Goal: Information Seeking & Learning: Learn about a topic

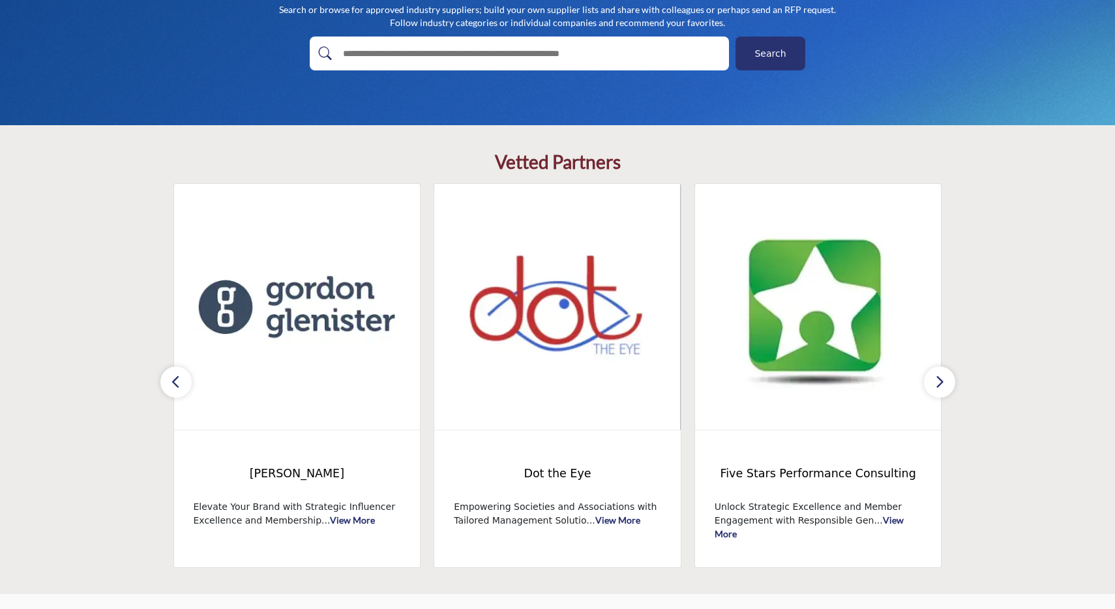
scroll to position [217, 0]
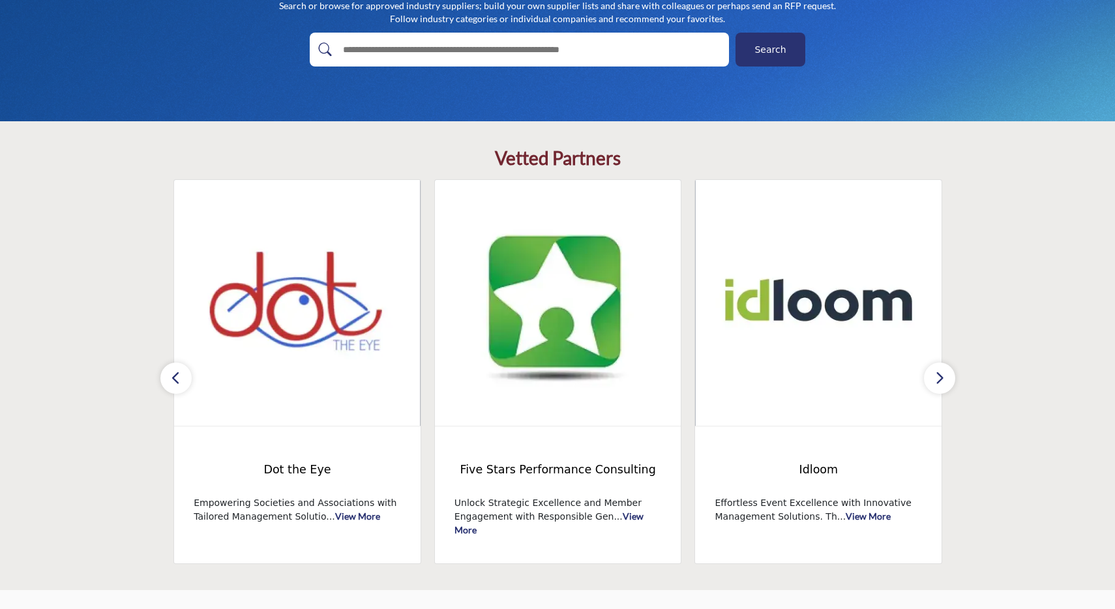
click at [945, 383] on button "button" at bounding box center [939, 377] width 31 height 31
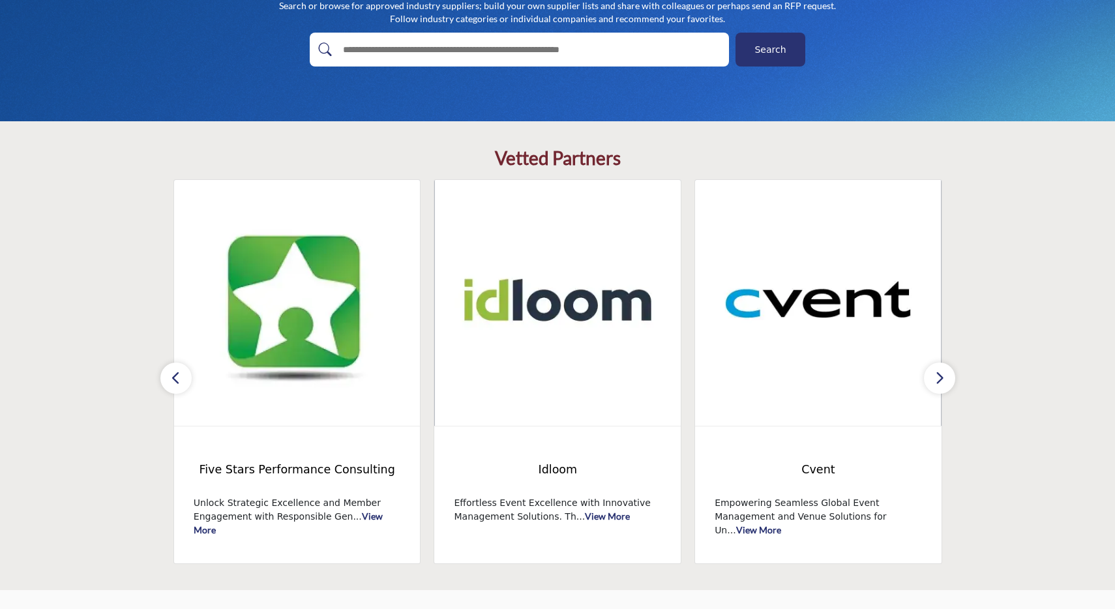
click at [945, 383] on button "button" at bounding box center [939, 377] width 31 height 31
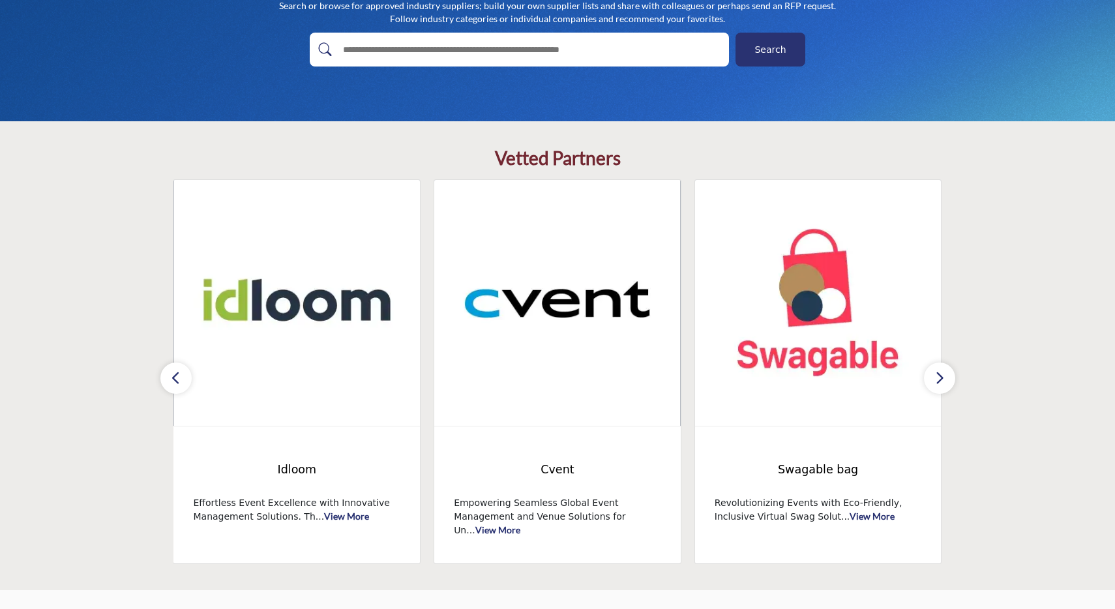
click at [945, 383] on button "button" at bounding box center [939, 377] width 31 height 31
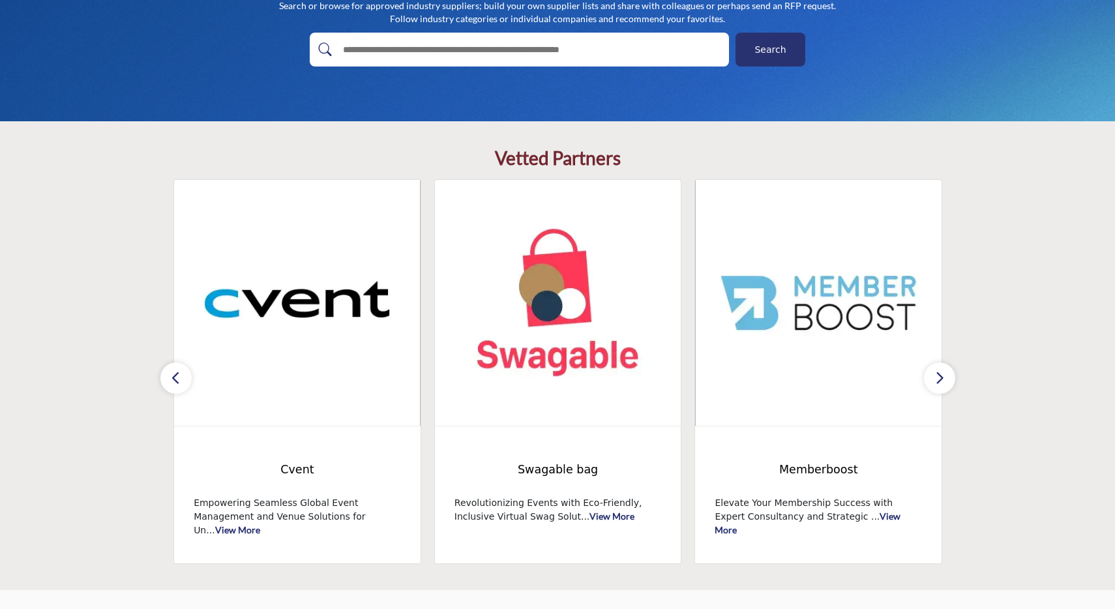
click at [945, 383] on button "button" at bounding box center [939, 377] width 31 height 31
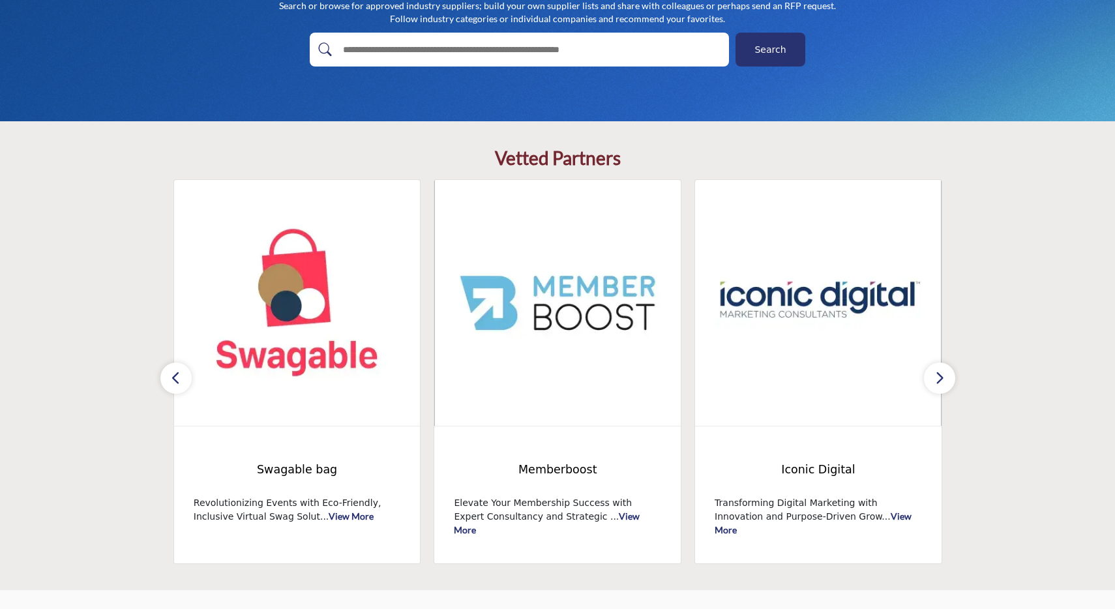
click at [945, 383] on button "button" at bounding box center [939, 377] width 31 height 31
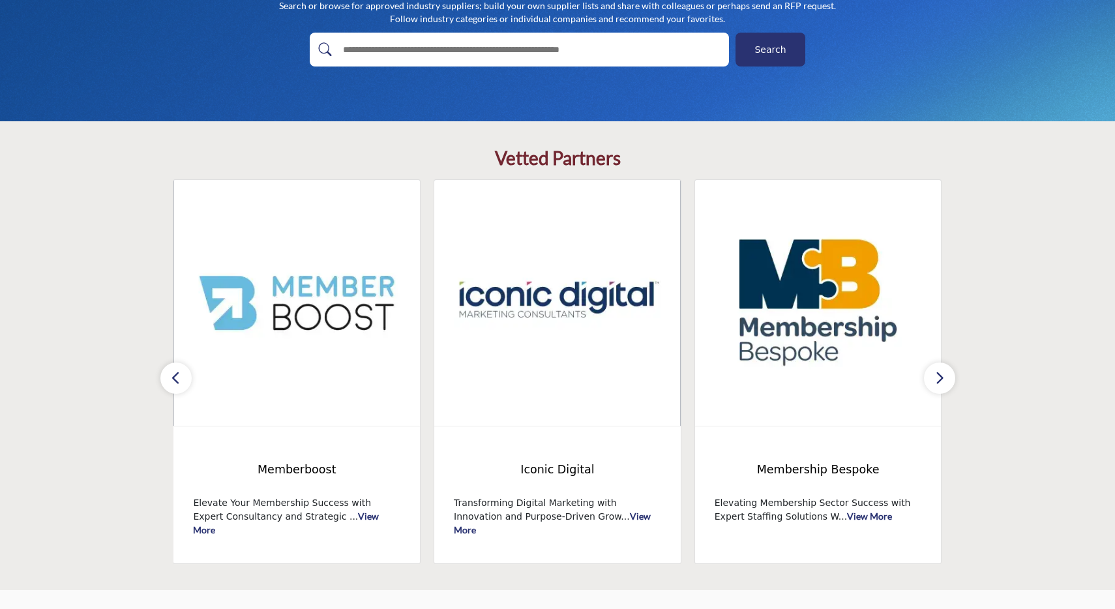
click at [945, 383] on button "button" at bounding box center [939, 377] width 31 height 31
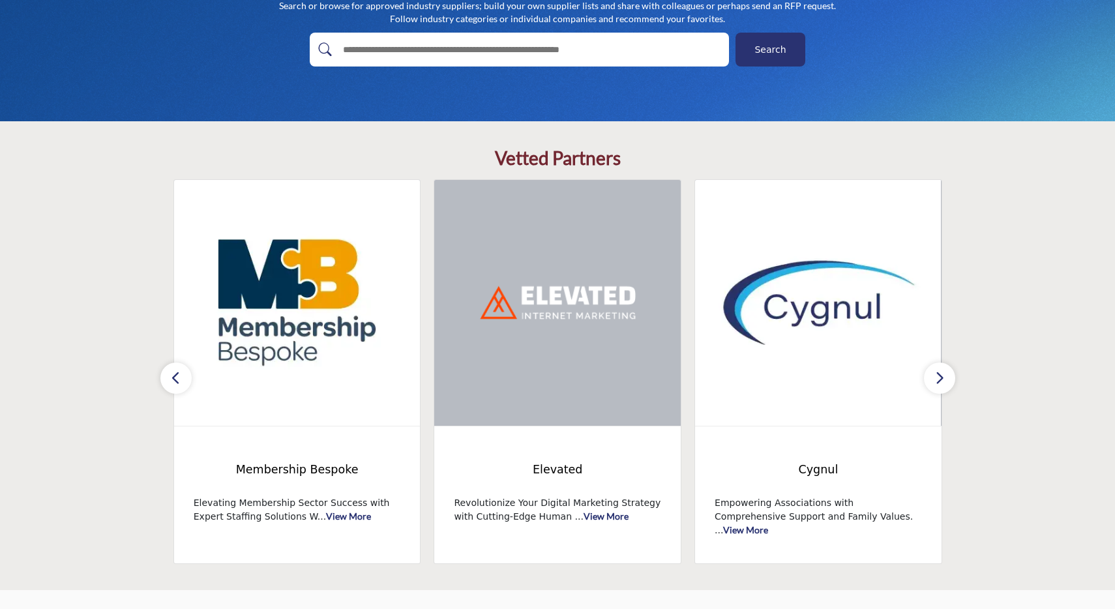
click at [945, 383] on button "button" at bounding box center [939, 377] width 31 height 31
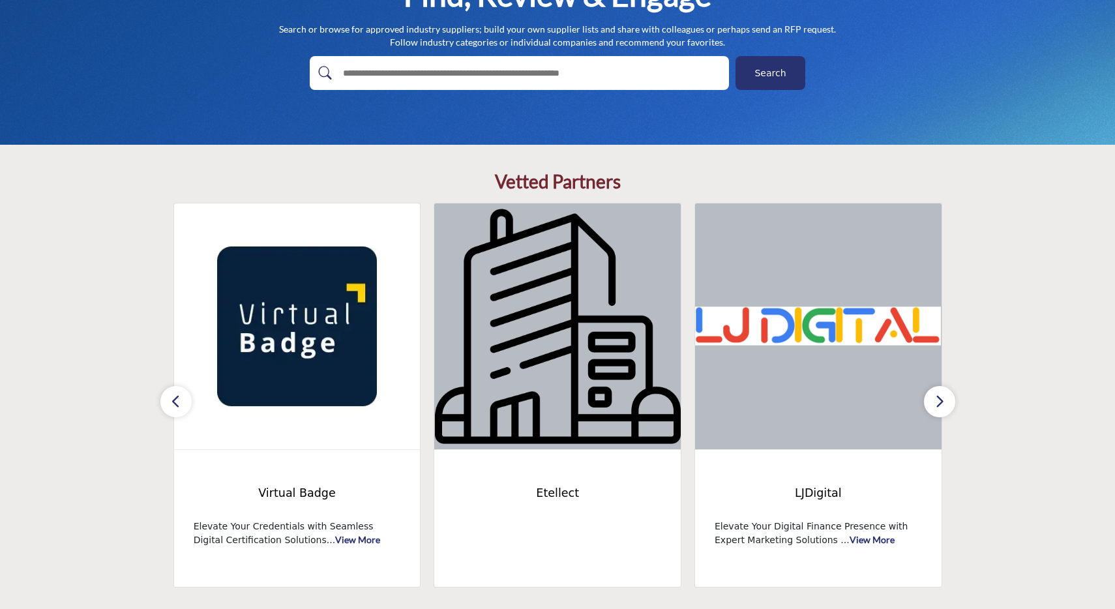
scroll to position [190, 0]
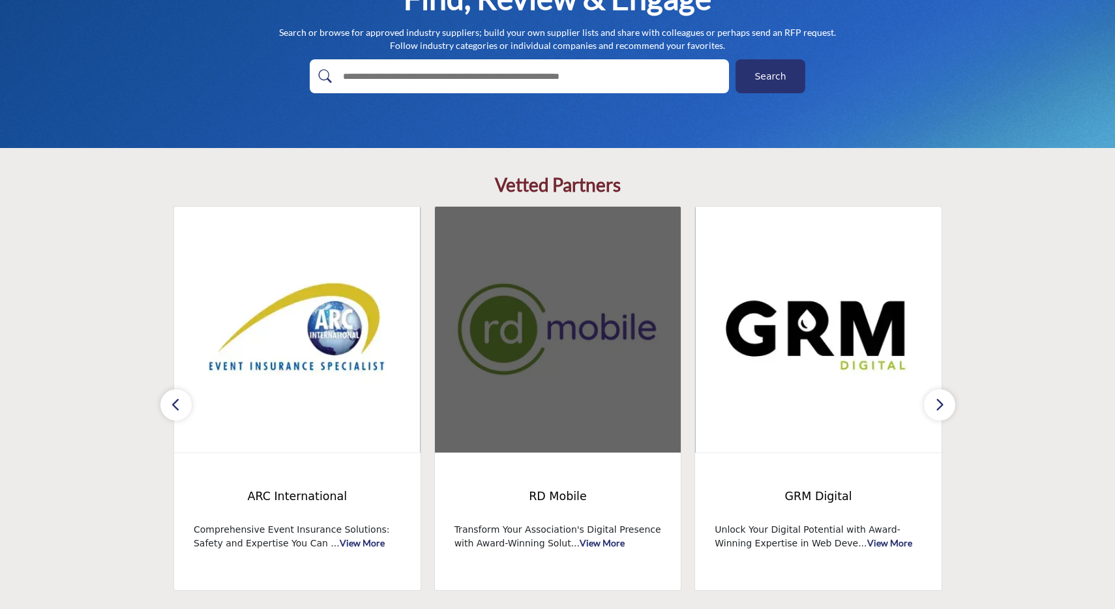
click at [588, 336] on img at bounding box center [558, 330] width 246 height 246
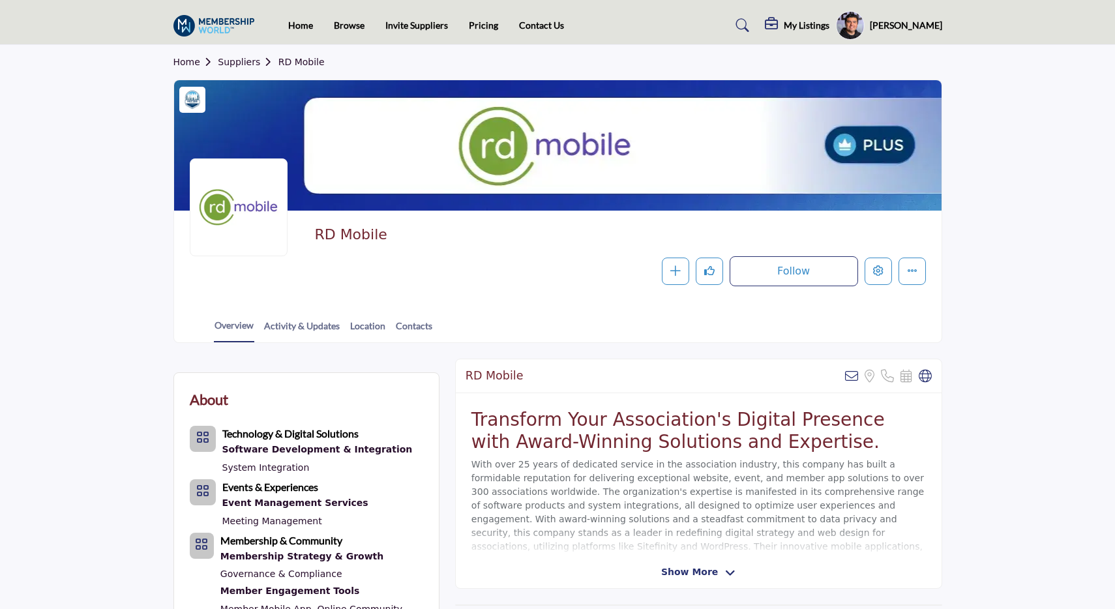
click at [224, 28] on img at bounding box center [217, 26] width 88 height 22
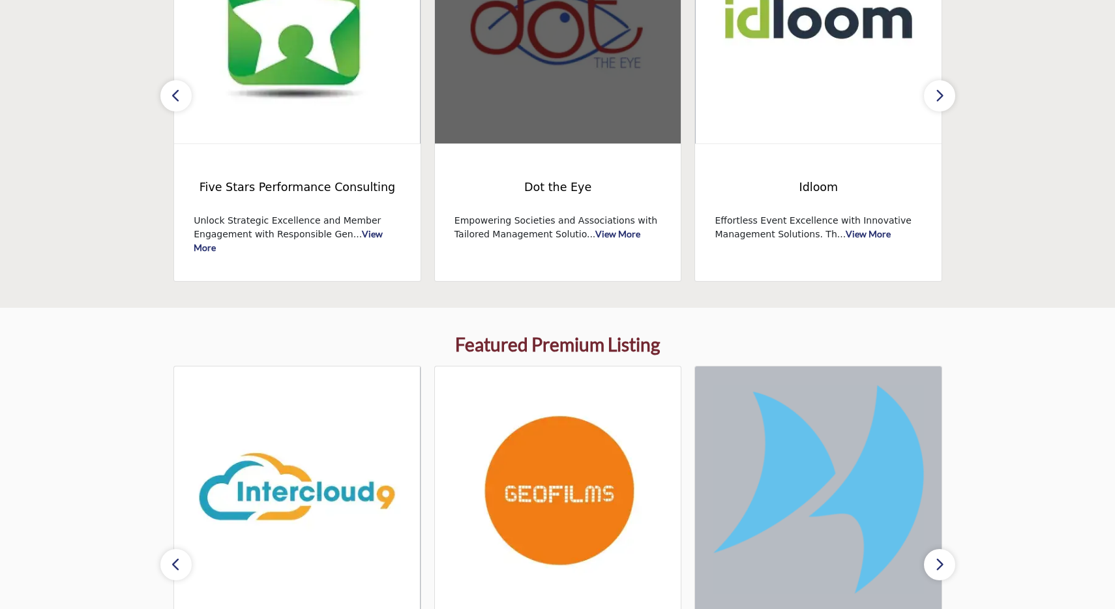
scroll to position [501, 0]
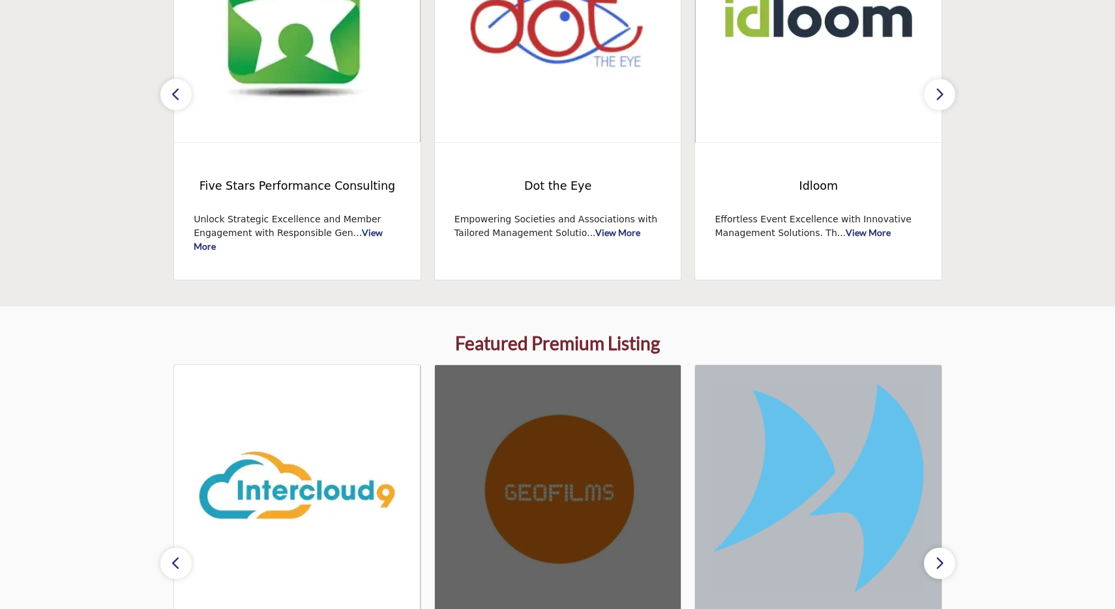
click at [587, 492] on img at bounding box center [558, 488] width 246 height 246
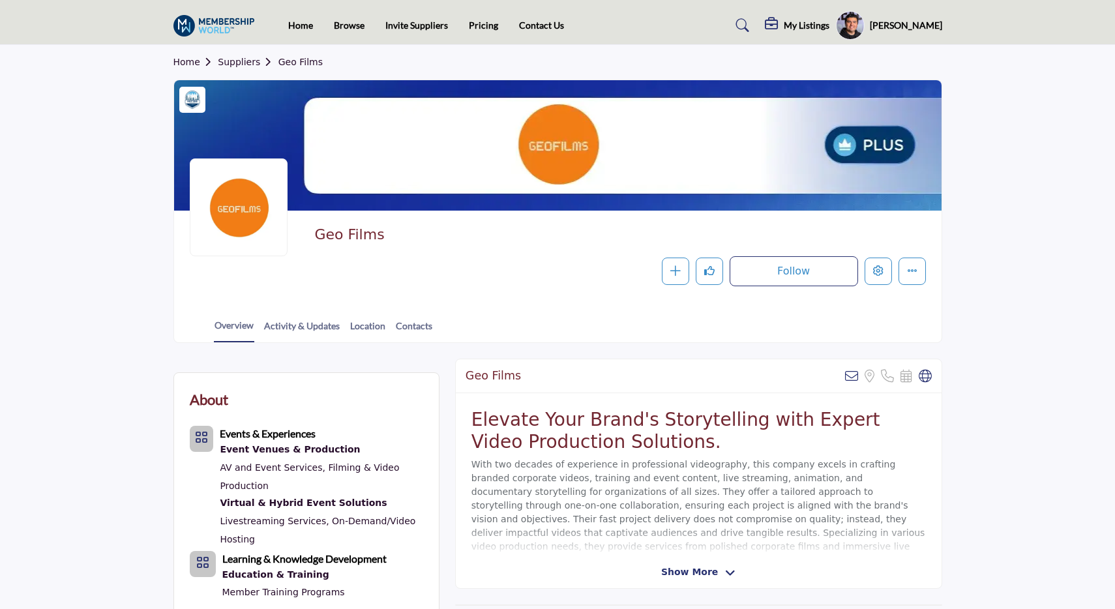
click at [240, 33] on img at bounding box center [217, 26] width 88 height 22
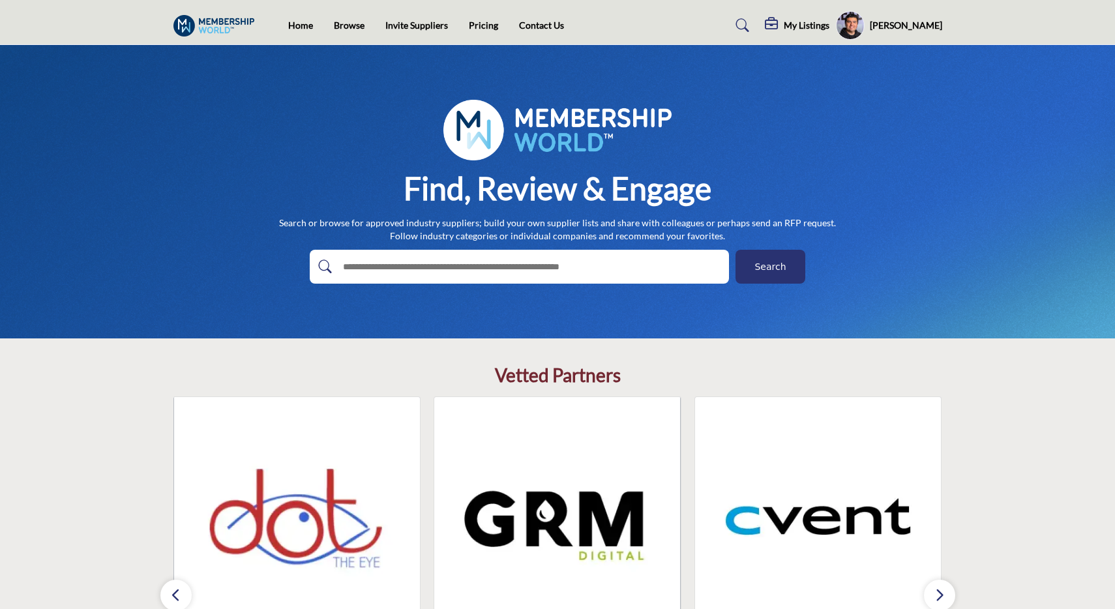
click at [917, 256] on div "Find, Review & Engage Search or browse for approved industry suppliers; build y…" at bounding box center [557, 192] width 769 height 184
click at [750, 127] on div "Find, Review & Engage Search or browse for approved industry suppliers; build y…" at bounding box center [557, 192] width 769 height 184
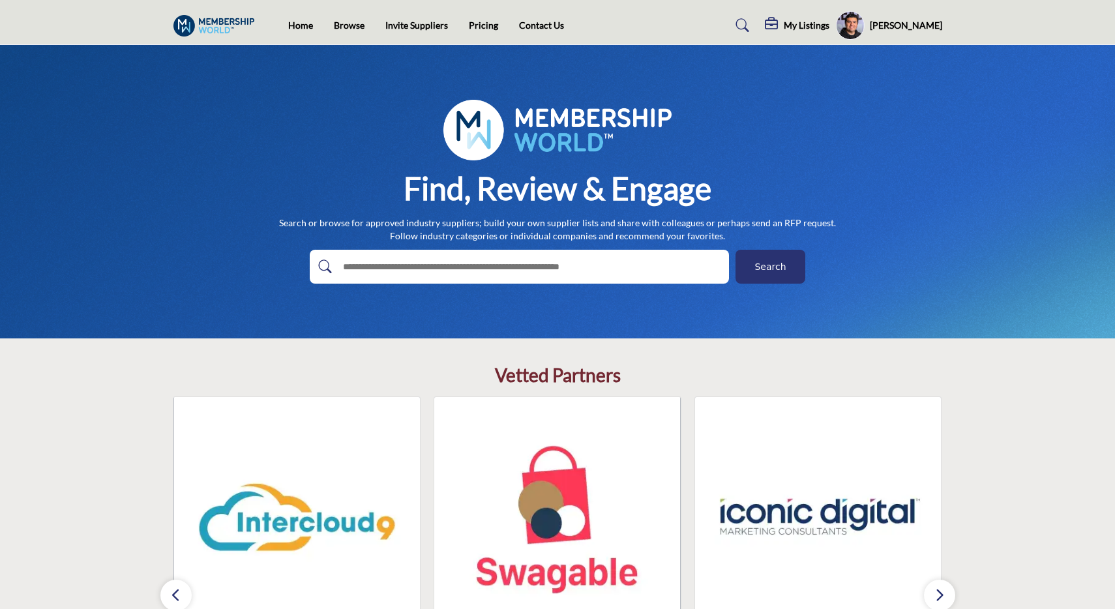
click at [750, 127] on div "Find, Review & Engage Search or browse for approved industry suppliers; build y…" at bounding box center [557, 192] width 769 height 184
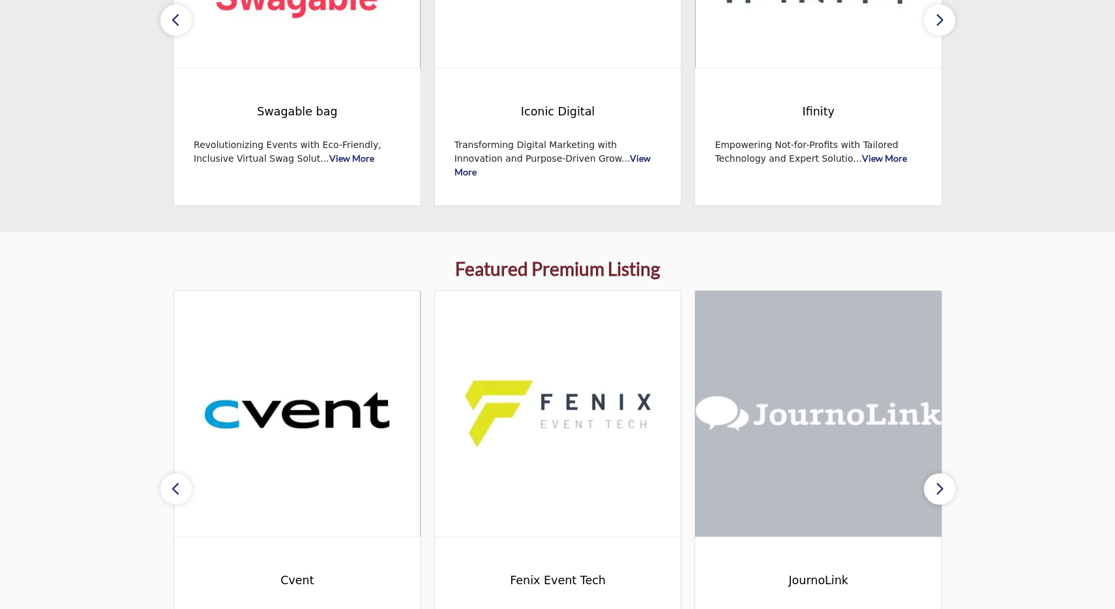
scroll to position [835, 0]
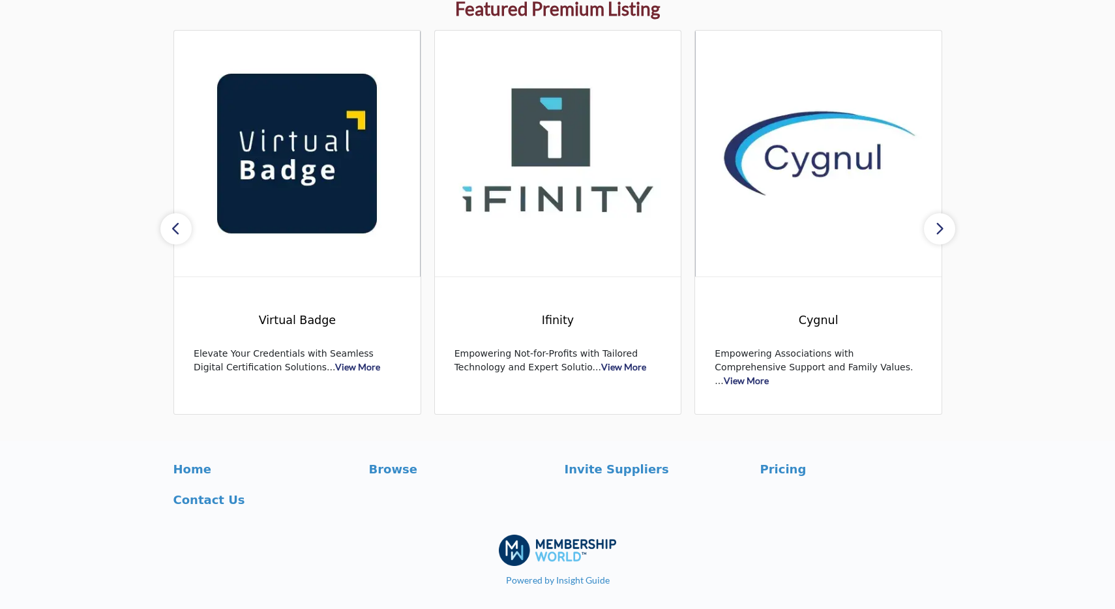
click at [939, 222] on icon "button" at bounding box center [939, 228] width 10 height 16
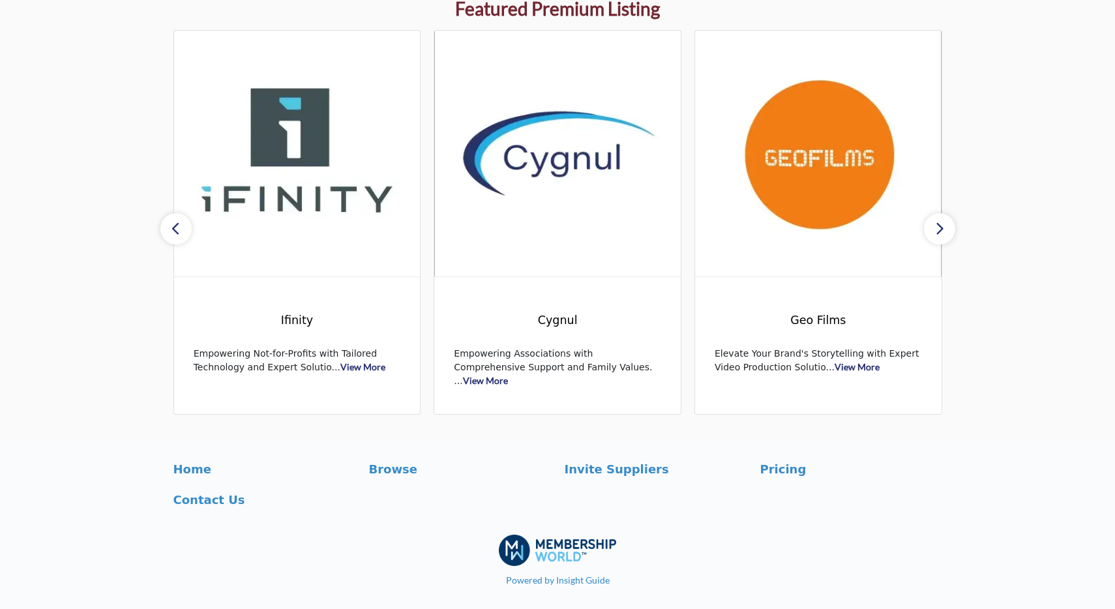
click at [939, 222] on icon "button" at bounding box center [939, 228] width 10 height 16
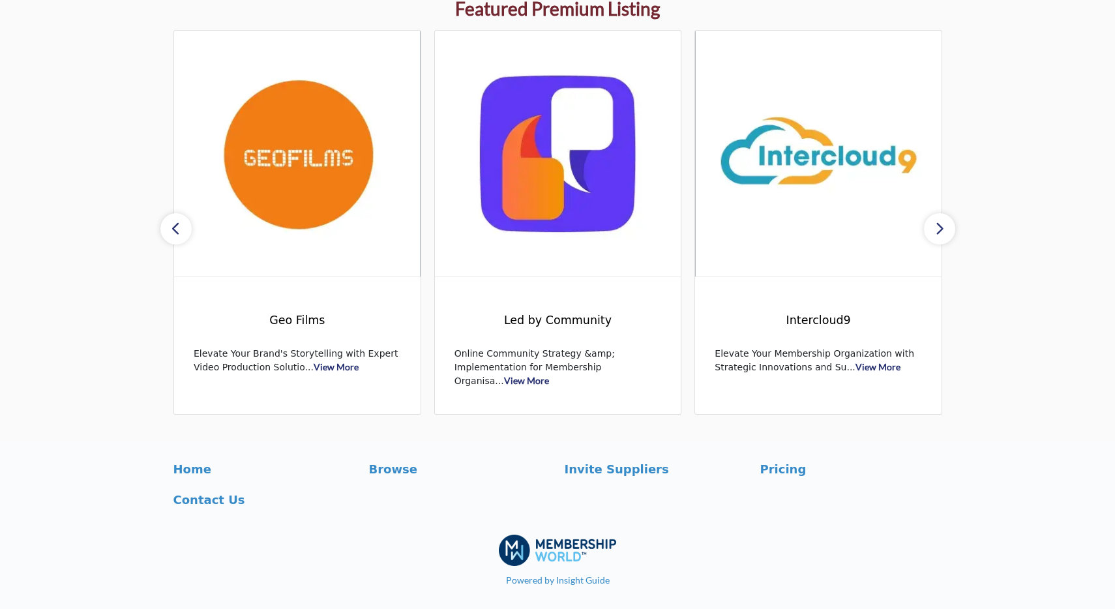
click at [939, 222] on icon "button" at bounding box center [939, 228] width 10 height 16
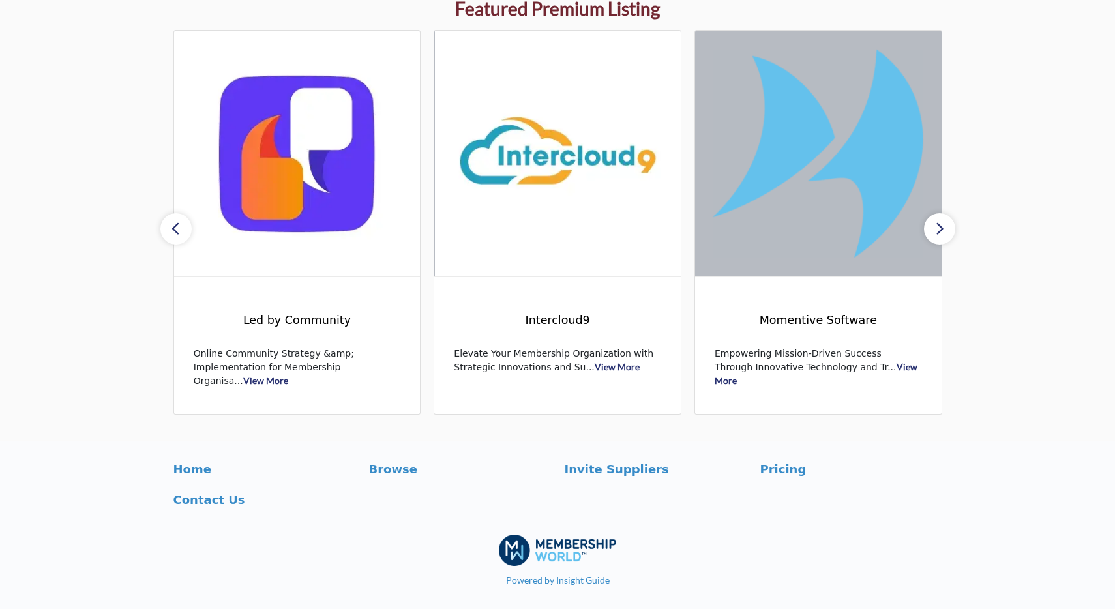
click at [939, 222] on icon "button" at bounding box center [939, 228] width 10 height 16
click at [939, 226] on icon "button" at bounding box center [939, 228] width 10 height 16
click at [184, 230] on button "button" at bounding box center [175, 228] width 31 height 31
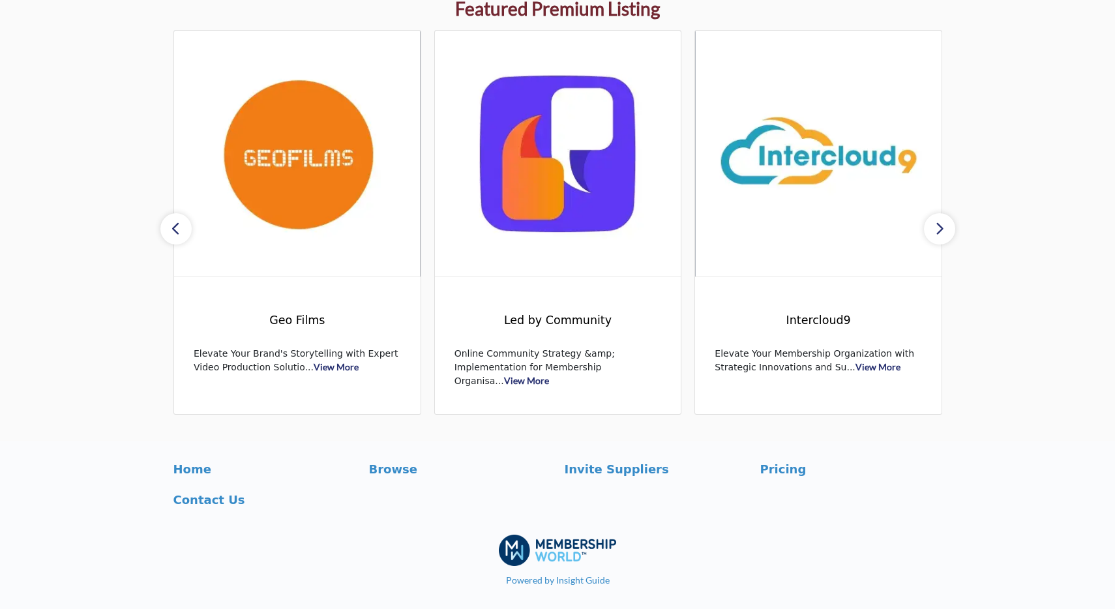
click at [184, 230] on button "button" at bounding box center [175, 228] width 31 height 31
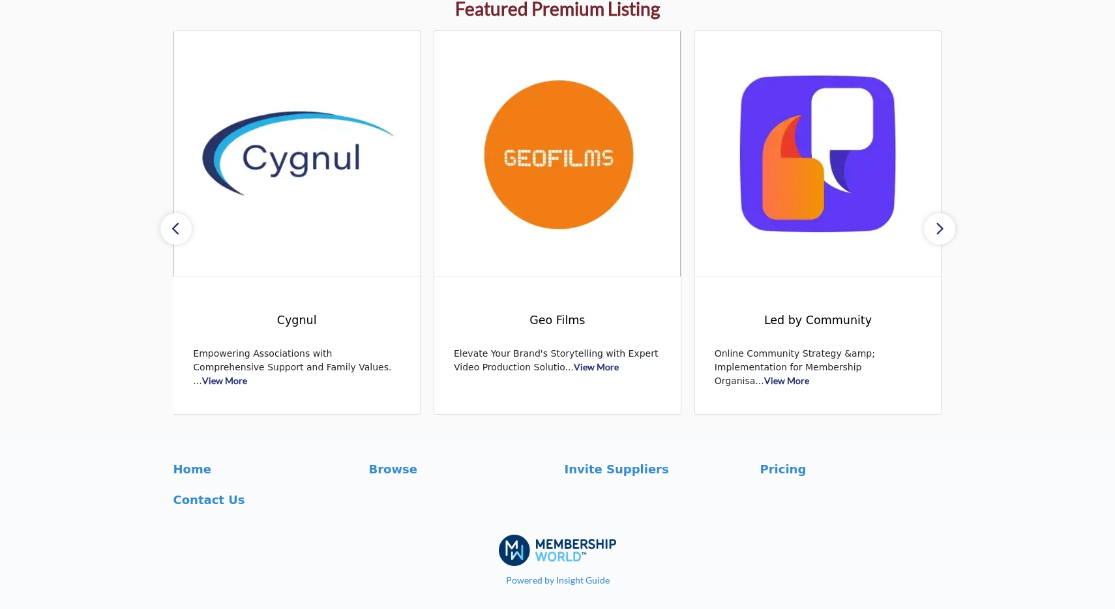
click at [184, 230] on button "button" at bounding box center [175, 228] width 31 height 31
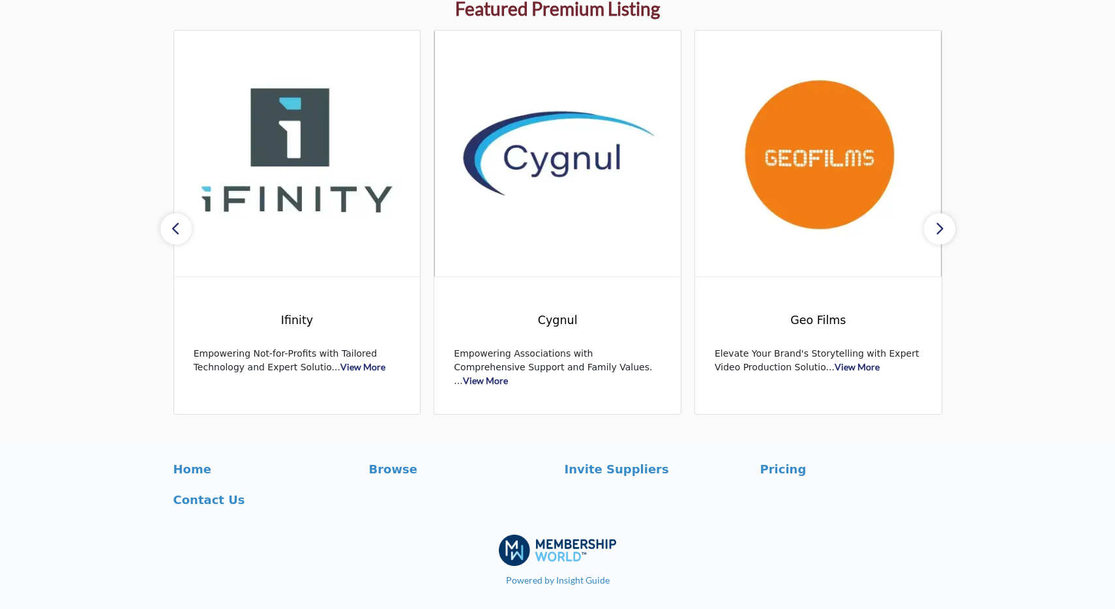
click at [184, 230] on button "button" at bounding box center [175, 228] width 31 height 31
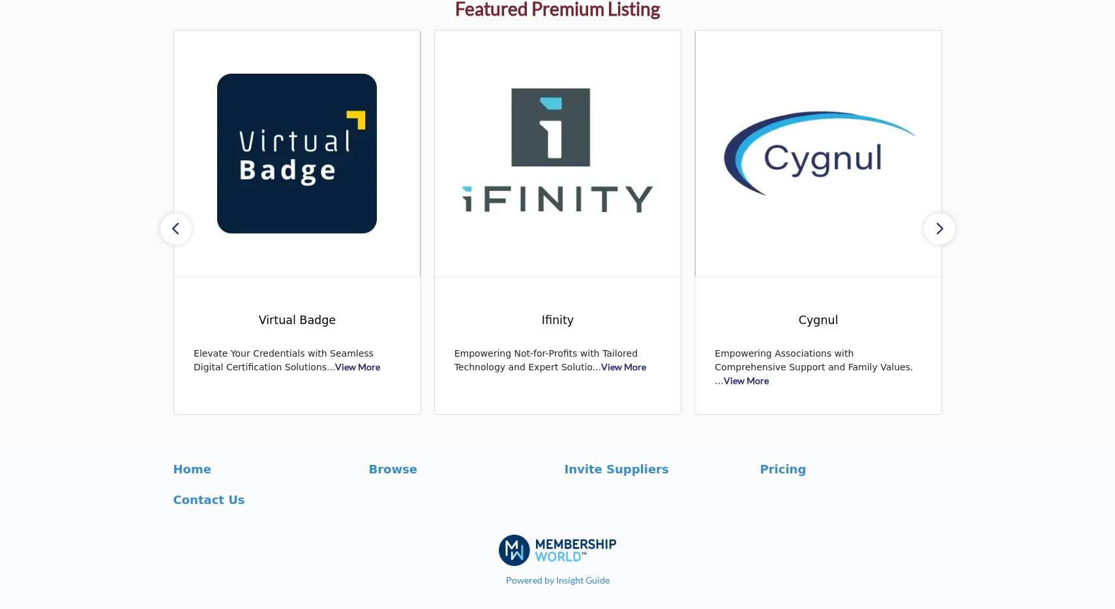
click at [184, 230] on button "button" at bounding box center [175, 228] width 31 height 31
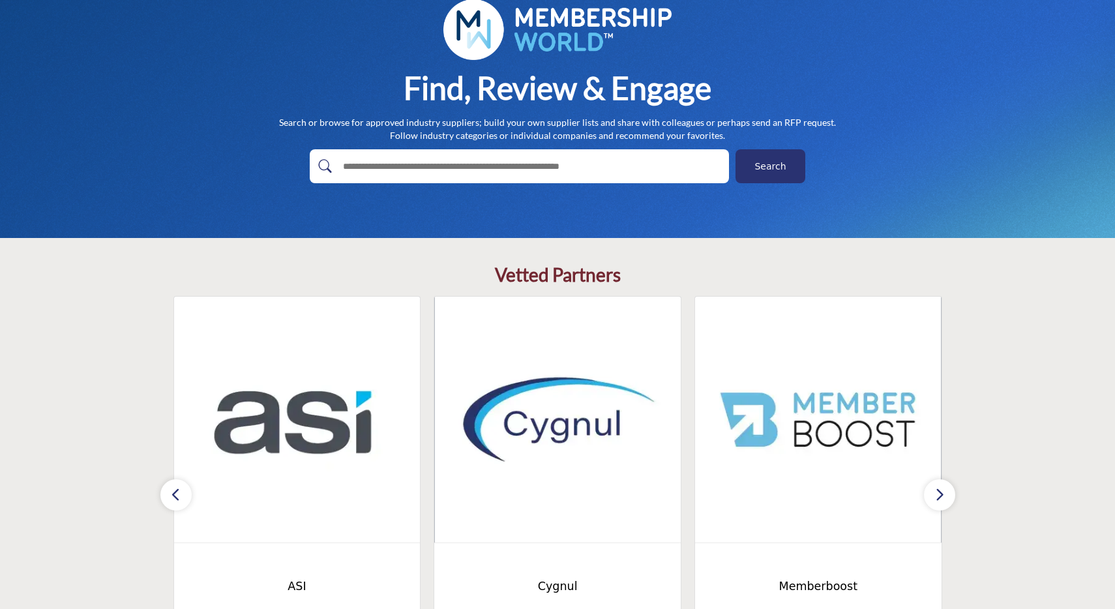
scroll to position [102, 0]
